Goal: Information Seeking & Learning: Learn about a topic

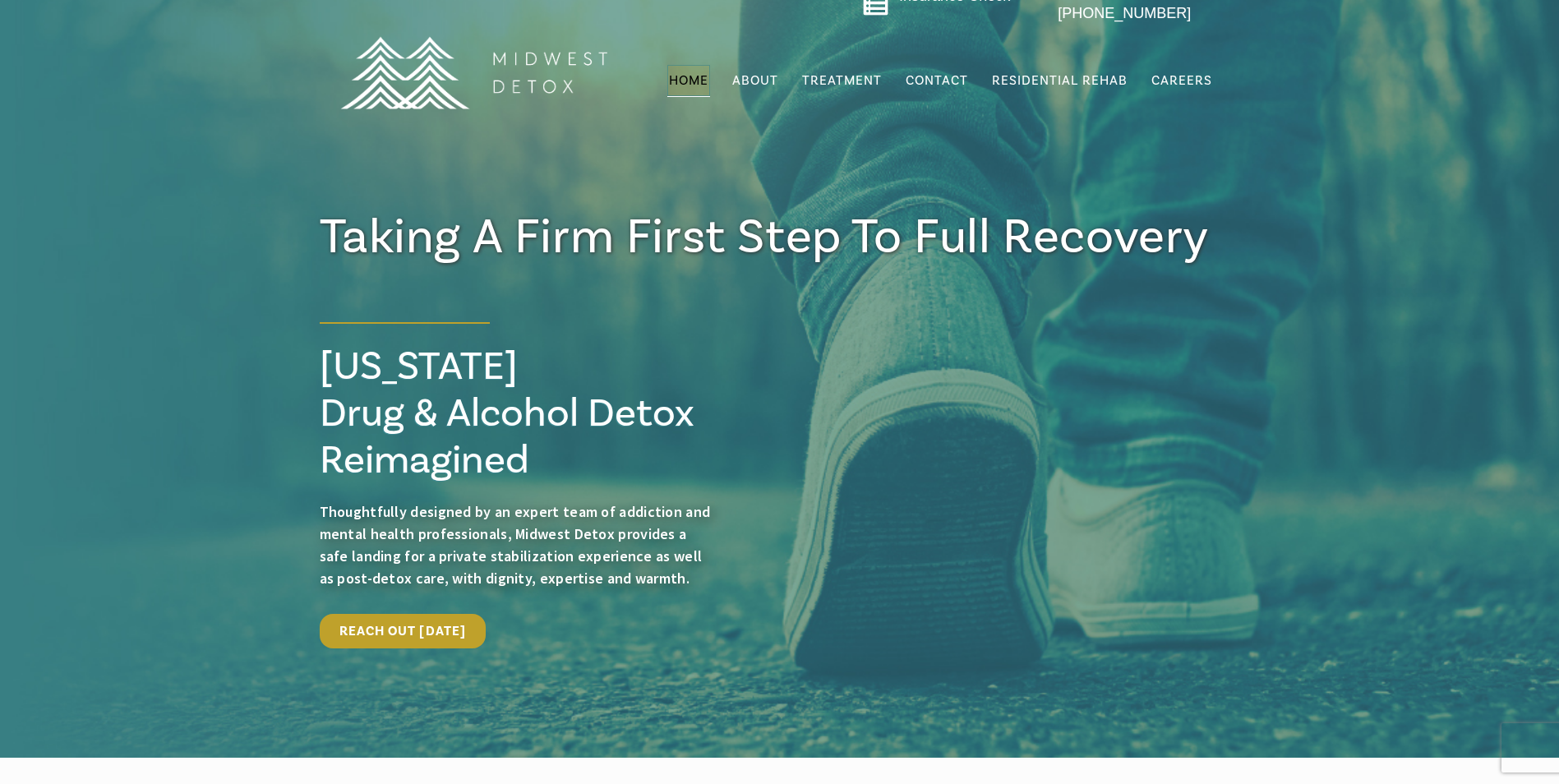
scroll to position [82, 0]
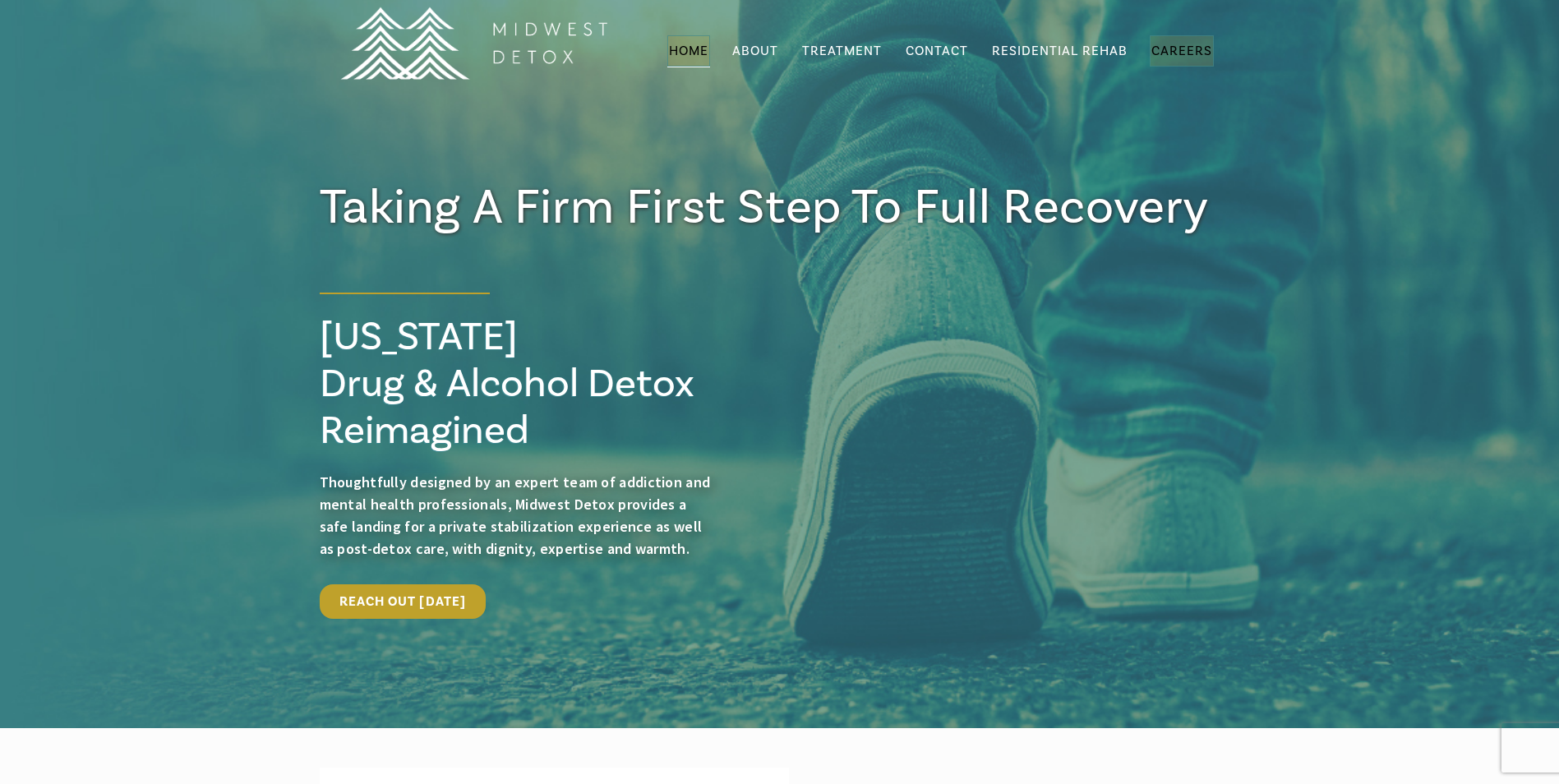
click at [1161, 43] on span "Careers" at bounding box center [1181, 51] width 60 height 17
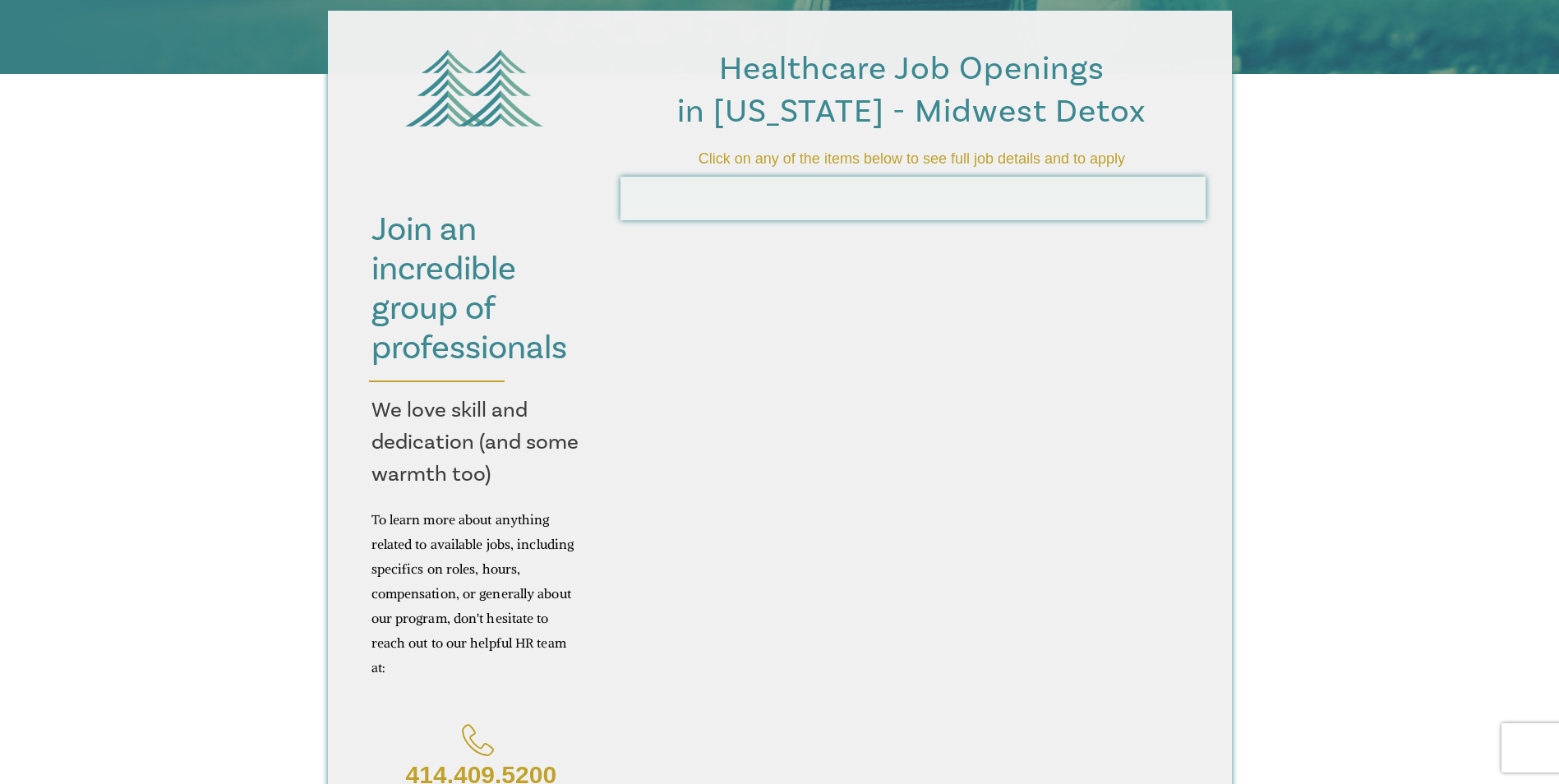
scroll to position [410, 0]
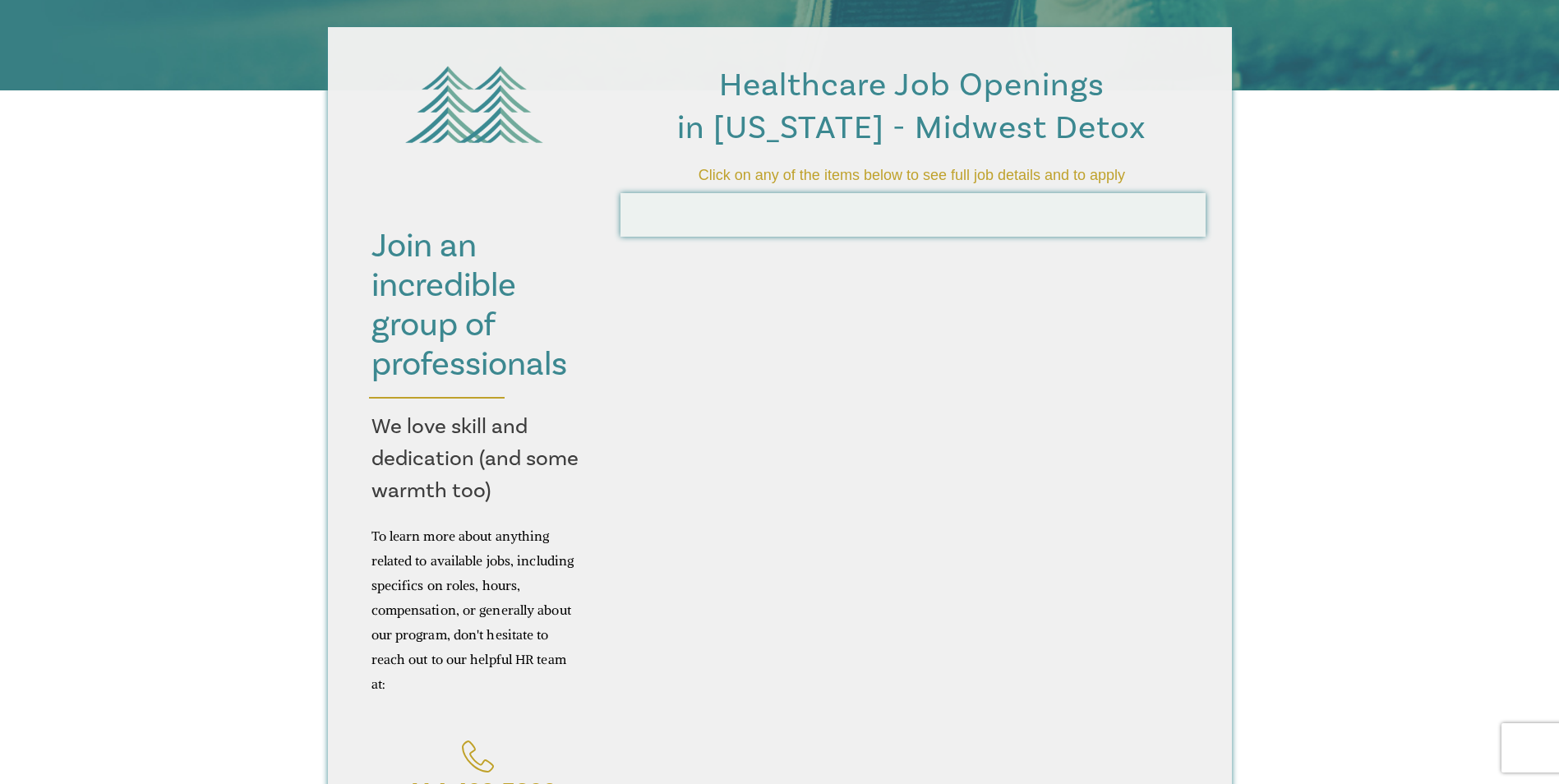
click at [831, 175] on span "Click on any of the items below to see full job details and to apply" at bounding box center [912, 175] width 426 height 17
click at [806, 217] on div at bounding box center [913, 218] width 560 height 33
click at [919, 227] on div at bounding box center [913, 218] width 560 height 33
click at [938, 170] on span "Click on any of the items below to see full job details and to apply" at bounding box center [912, 175] width 426 height 17
click at [940, 97] on span "Healthcare Job Openings in Wisconsin - Midwest Detox" at bounding box center [912, 106] width 468 height 85
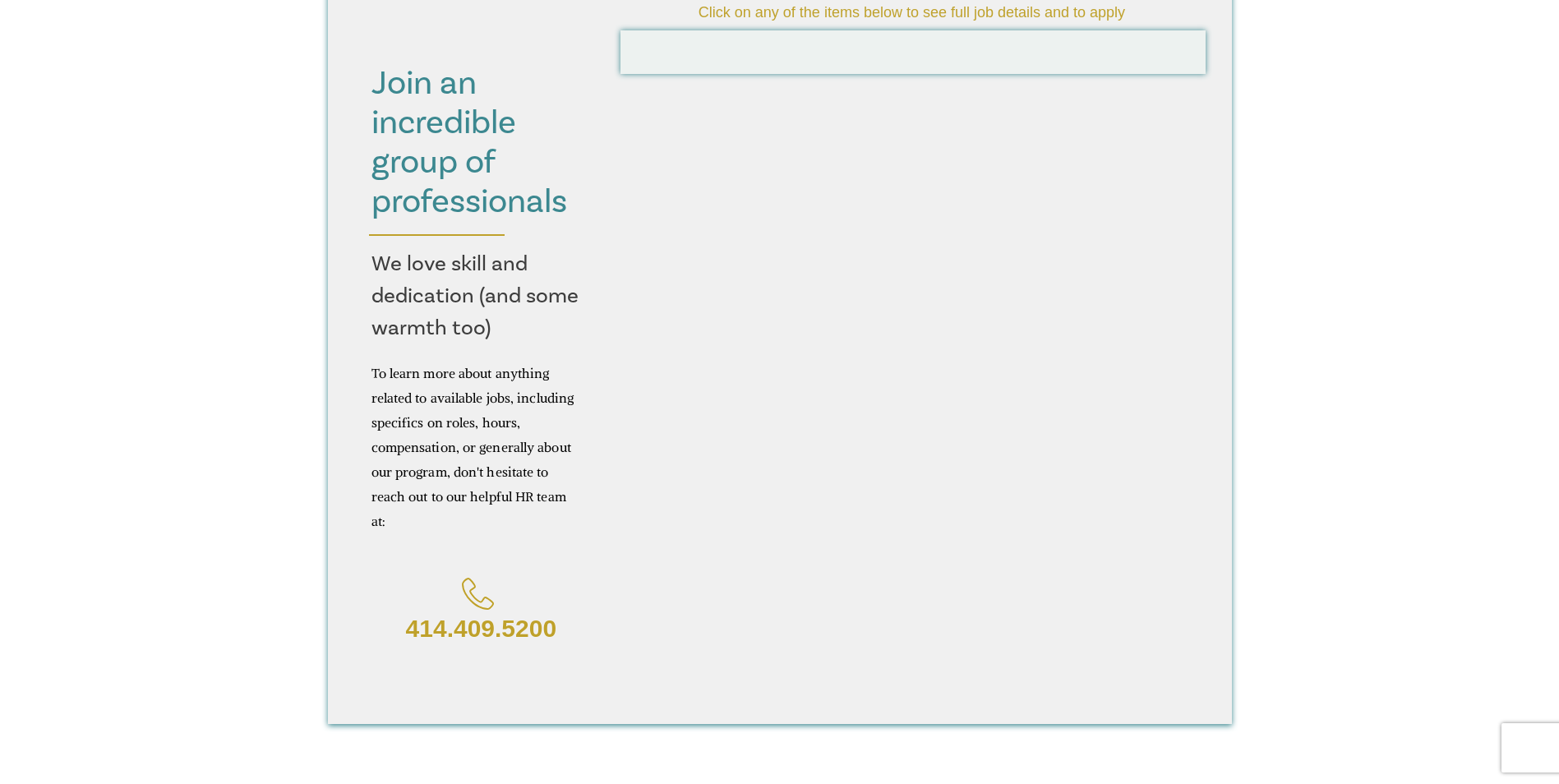
scroll to position [575, 0]
click at [440, 233] on div at bounding box center [437, 233] width 136 height 2
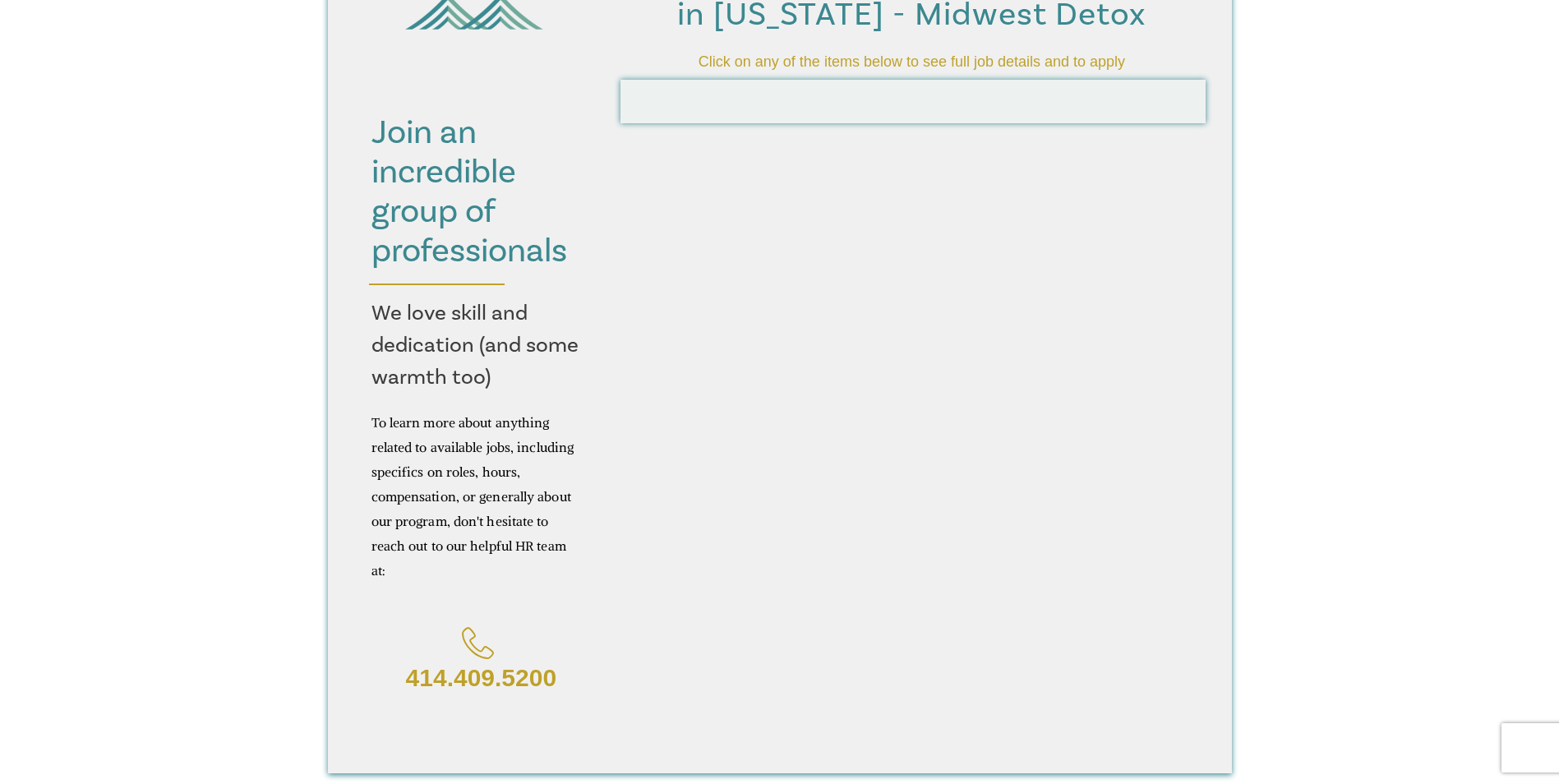
scroll to position [329, 0]
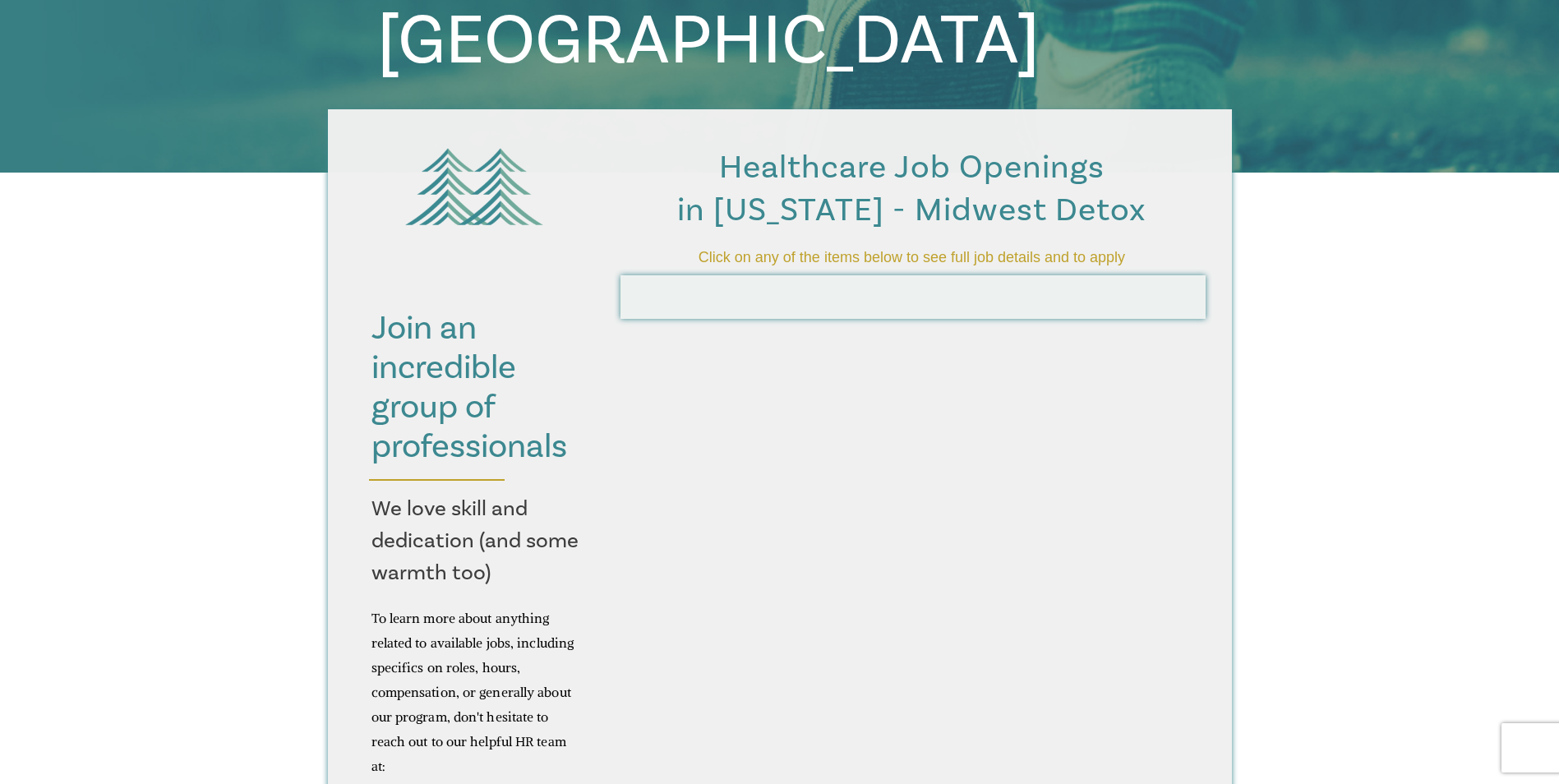
click at [877, 207] on span "Healthcare Job Openings in Wisconsin - Midwest Detox" at bounding box center [912, 188] width 468 height 85
click at [834, 255] on span "Click on any of the items below to see full job details and to apply" at bounding box center [912, 258] width 426 height 17
